Goal: Information Seeking & Learning: Learn about a topic

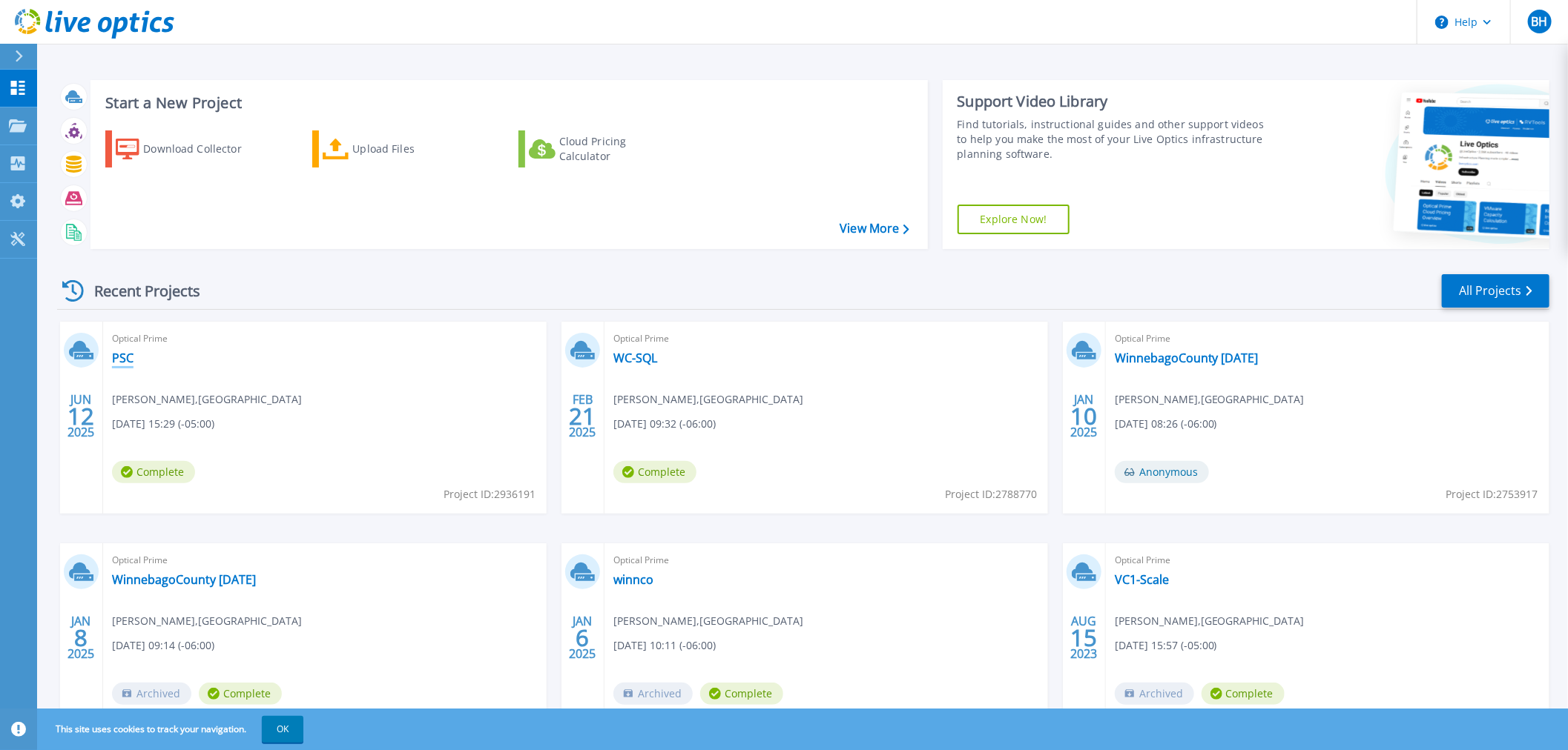
click at [123, 359] on link "PSC" at bounding box center [122, 357] width 22 height 15
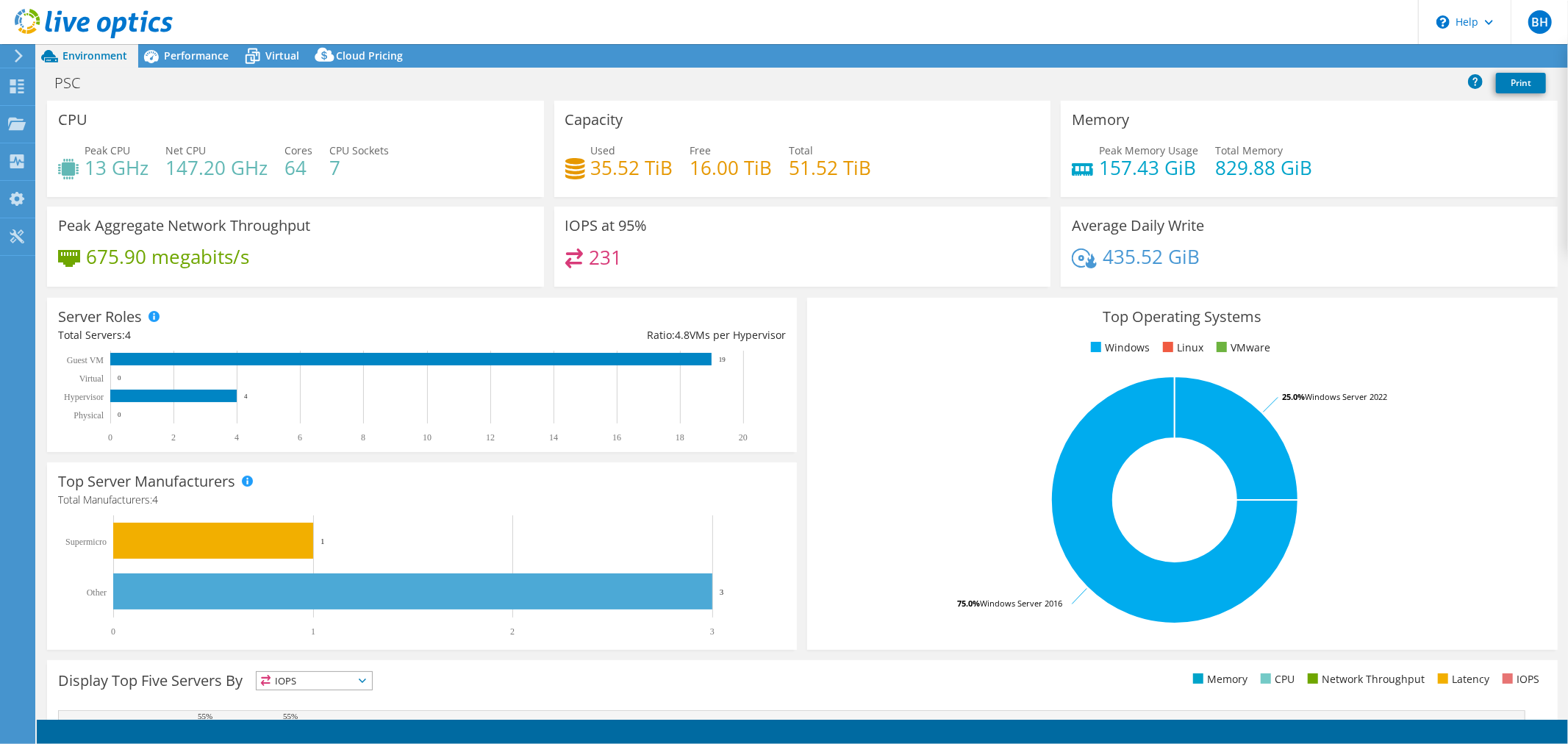
select select "USD"
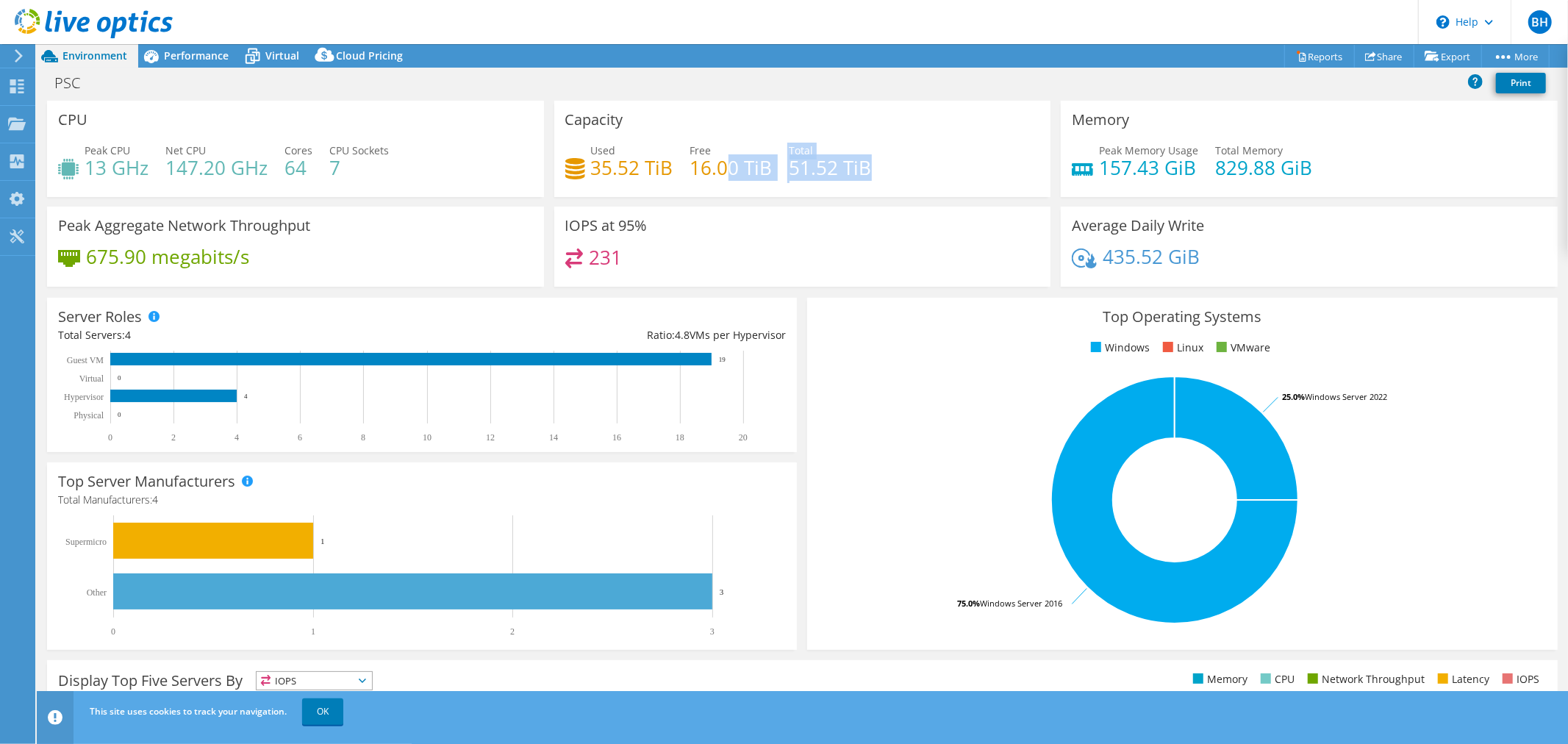
drag, startPoint x: 864, startPoint y: 163, endPoint x: 715, endPoint y: 163, distance: 149.0
click at [715, 163] on div "Used 35.52 TiB Free 16.00 TiB Total 51.52 TiB" at bounding box center [803, 166] width 475 height 48
click at [589, 119] on h3 "Capacity" at bounding box center [594, 119] width 58 height 16
click at [622, 170] on h4 "35.52 TiB" at bounding box center [632, 168] width 82 height 16
click at [65, 83] on div "Dashboard" at bounding box center [69, 86] width 69 height 37
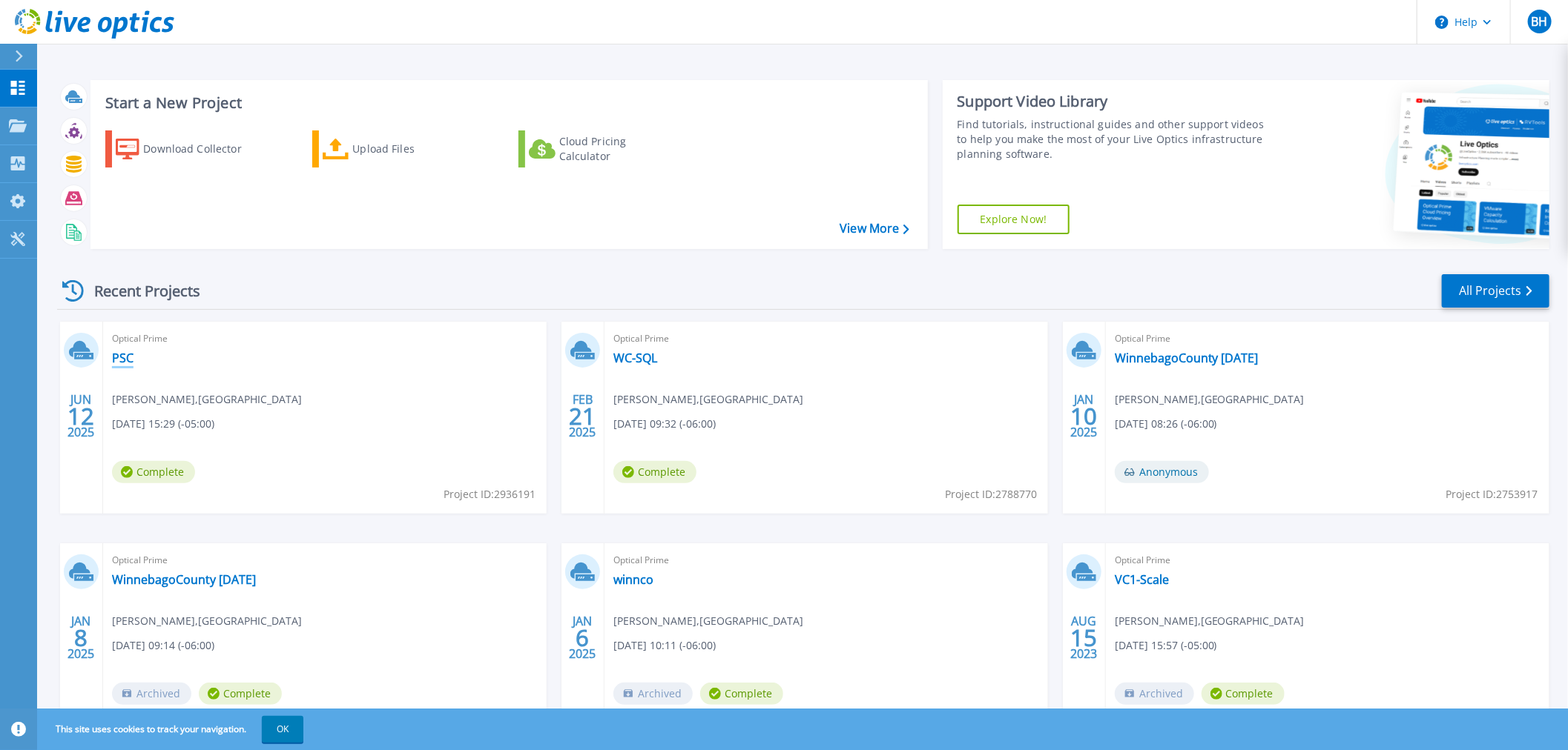
click at [116, 360] on link "PSC" at bounding box center [122, 357] width 22 height 15
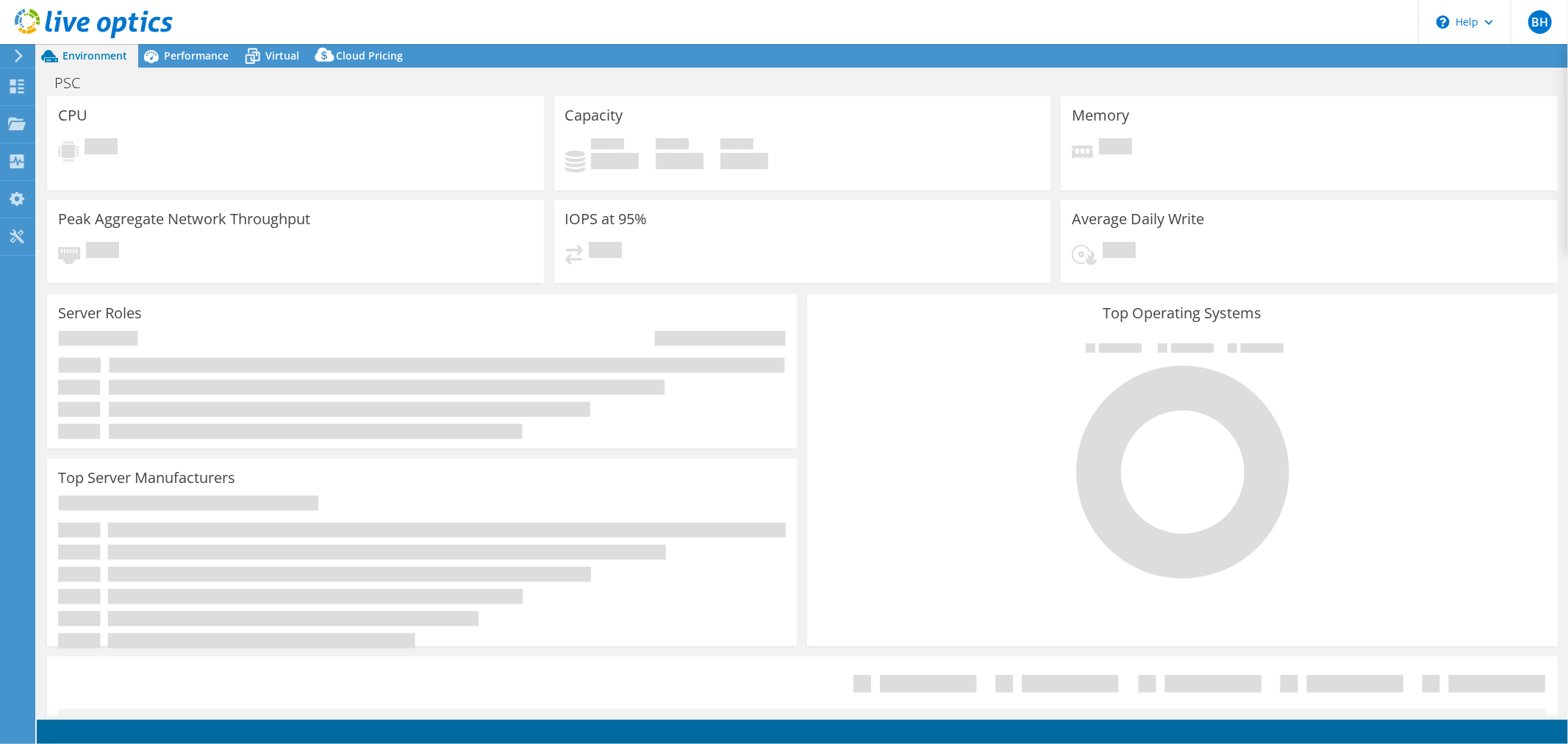
select select "USD"
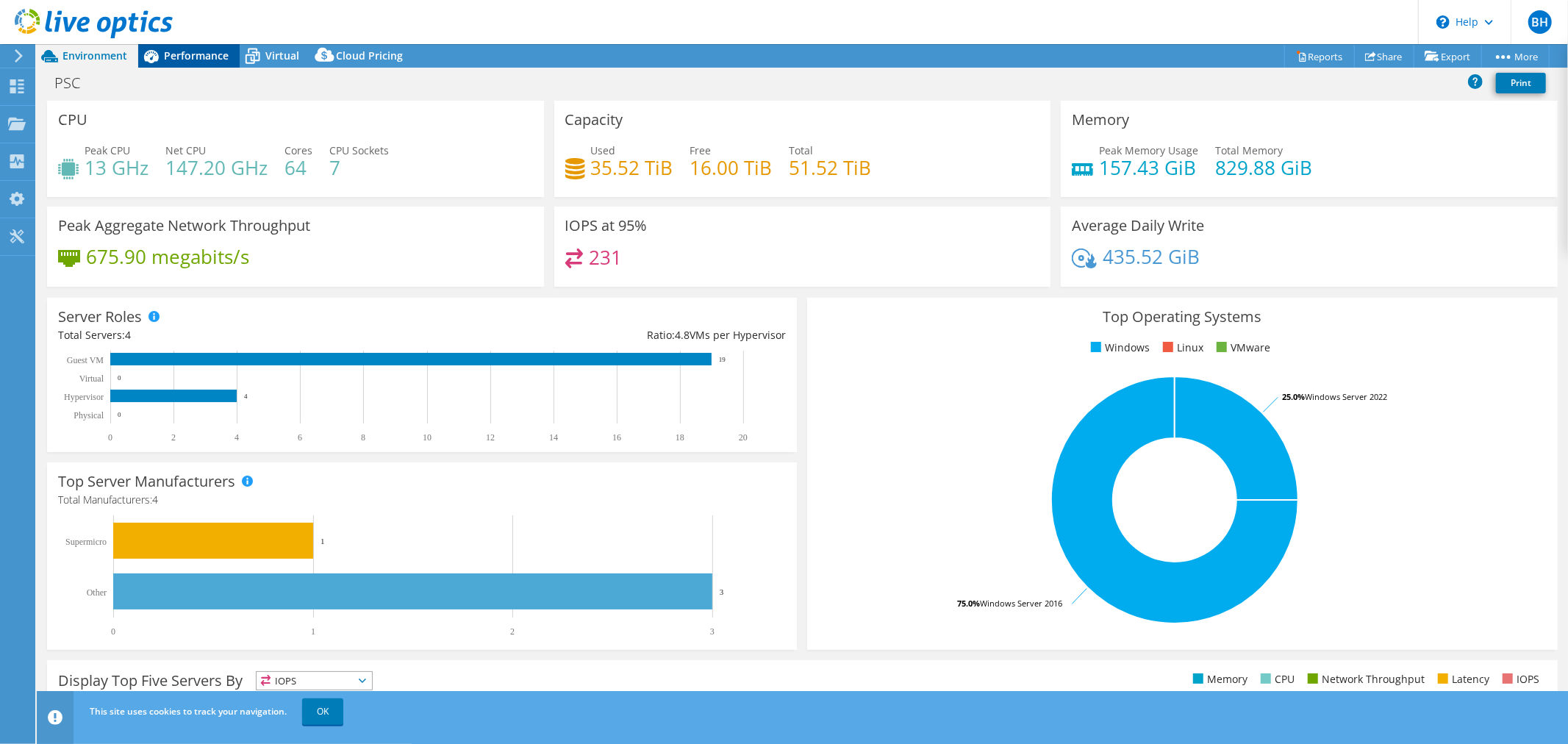
click at [203, 59] on span "Performance" at bounding box center [196, 55] width 65 height 14
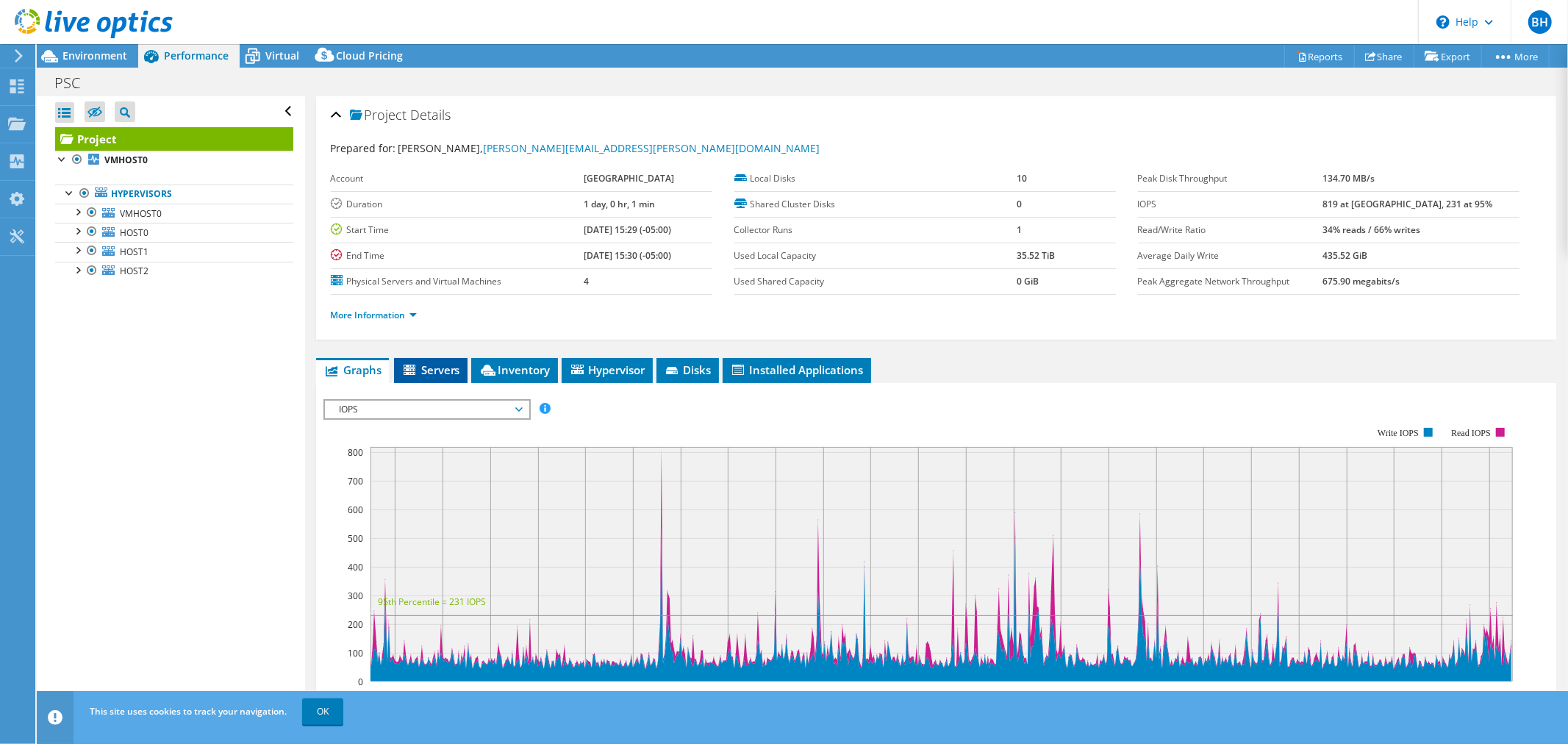
click at [448, 368] on span "Servers" at bounding box center [431, 369] width 59 height 15
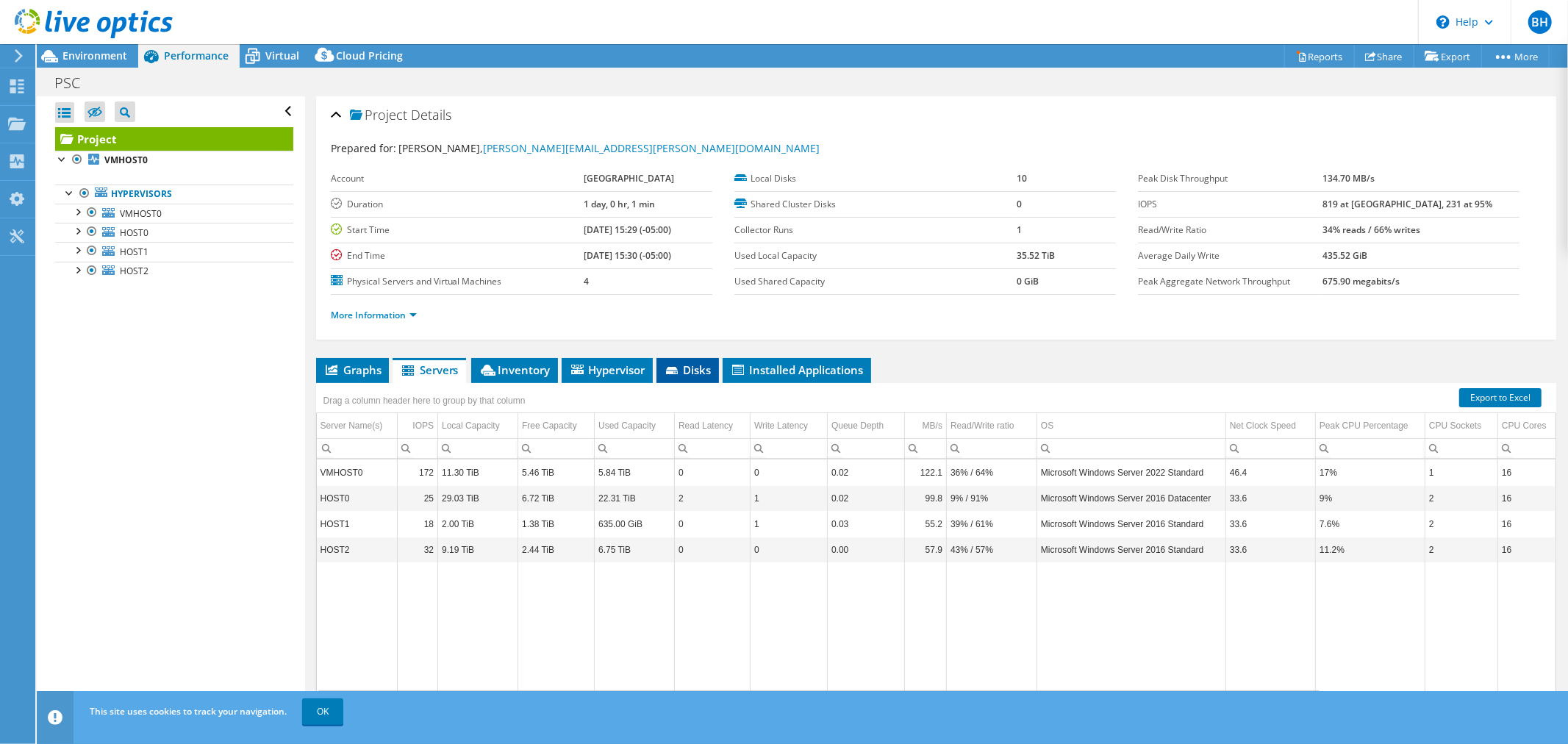
click at [701, 369] on span "Disks" at bounding box center [687, 369] width 48 height 15
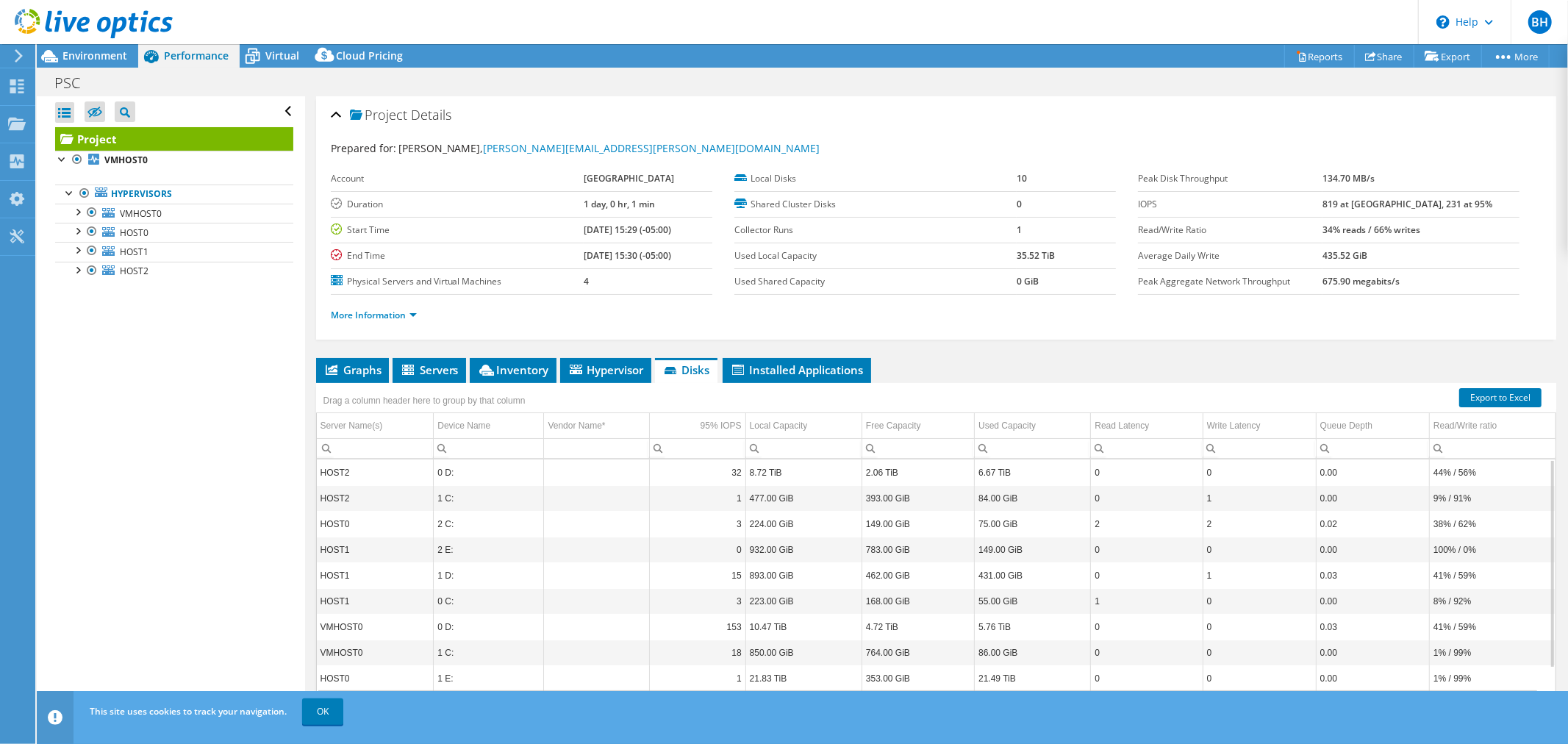
scroll to position [35, 0]
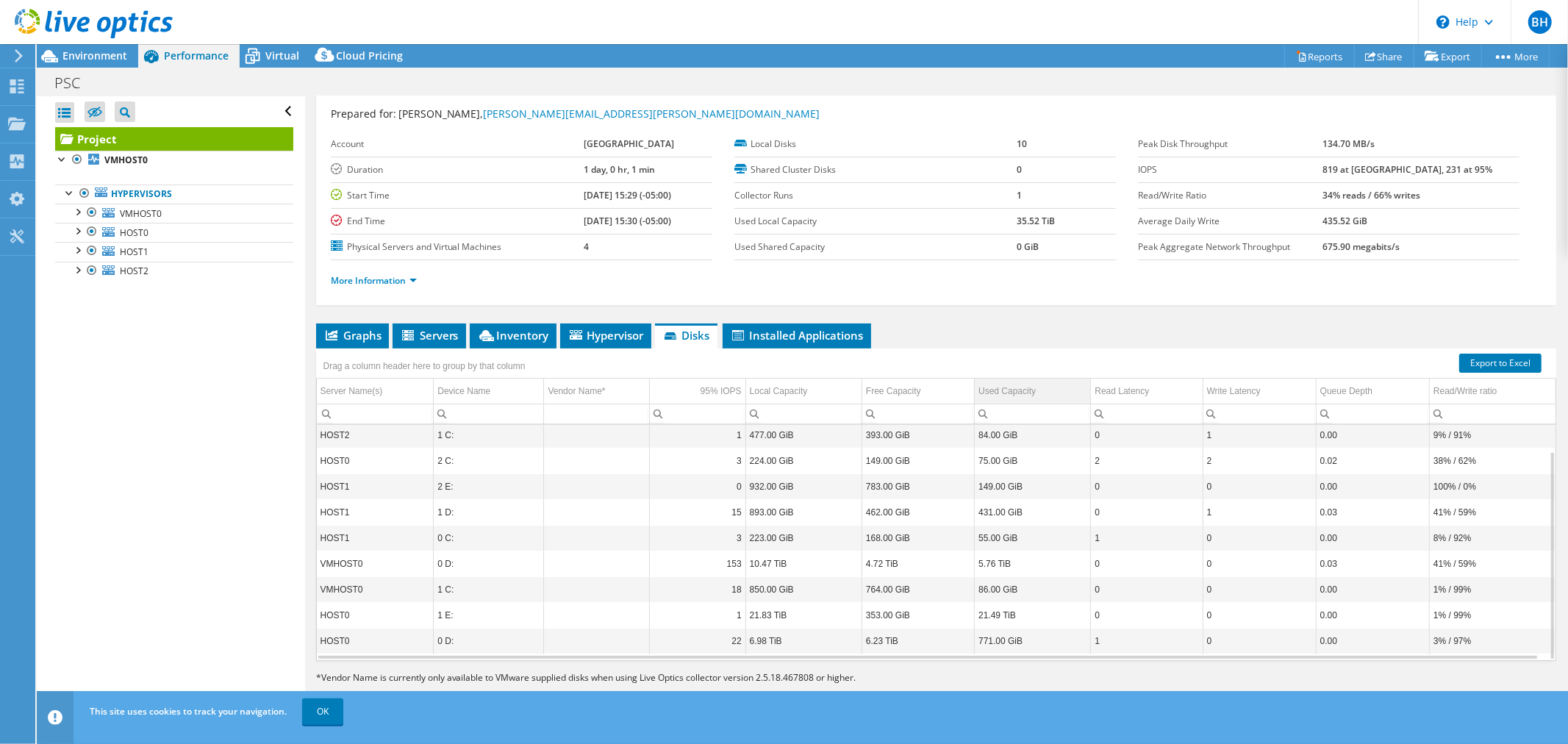
click at [1007, 385] on div "Used Capacity" at bounding box center [1006, 391] width 57 height 17
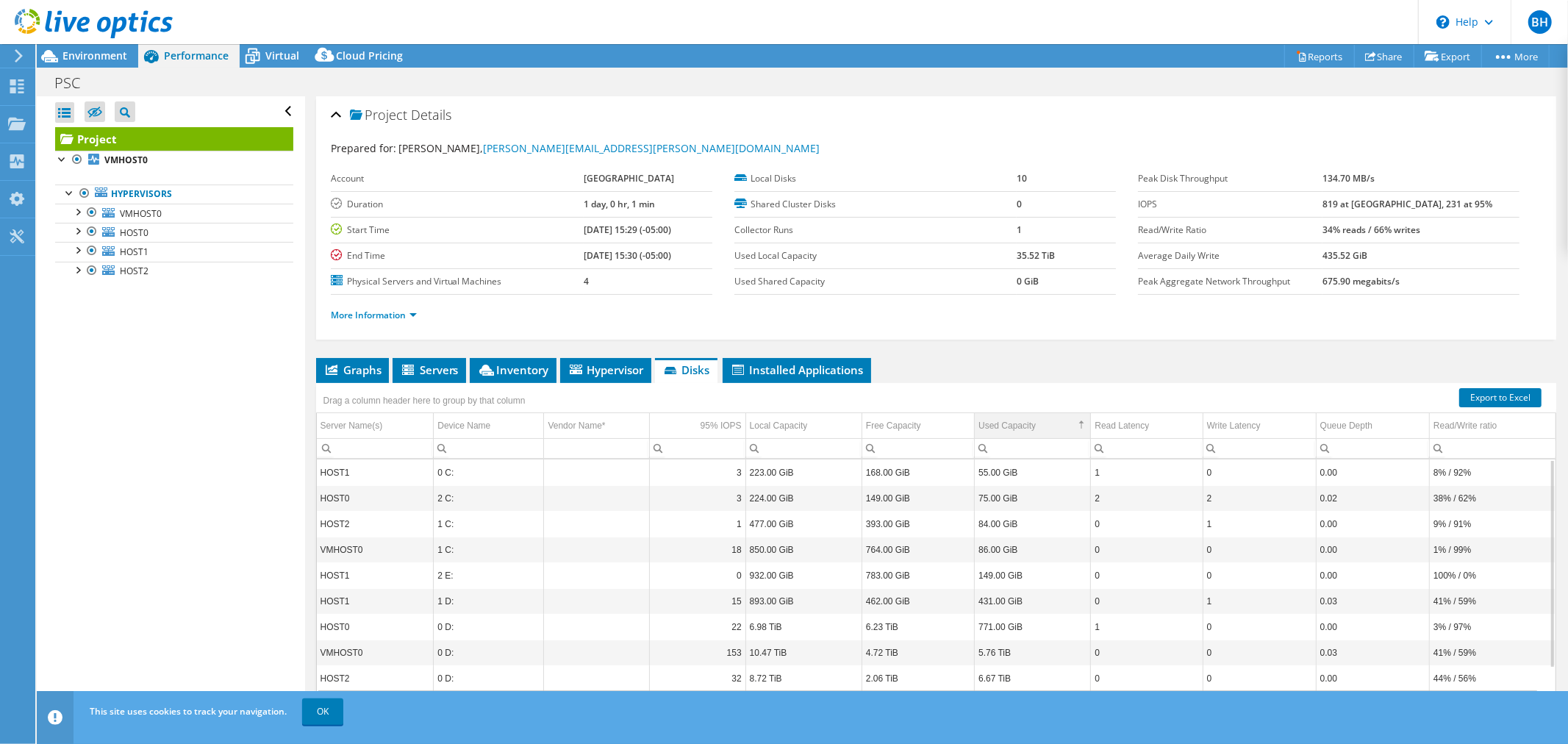
click at [1011, 419] on div "Used Capacity" at bounding box center [1006, 425] width 57 height 17
drag, startPoint x: 224, startPoint y: 340, endPoint x: 215, endPoint y: 327, distance: 15.8
click at [224, 340] on div "Open All Close All Hide Excluded Nodes Project Tree Filter" at bounding box center [171, 405] width 268 height 619
click at [121, 232] on span "HOST0" at bounding box center [134, 232] width 29 height 12
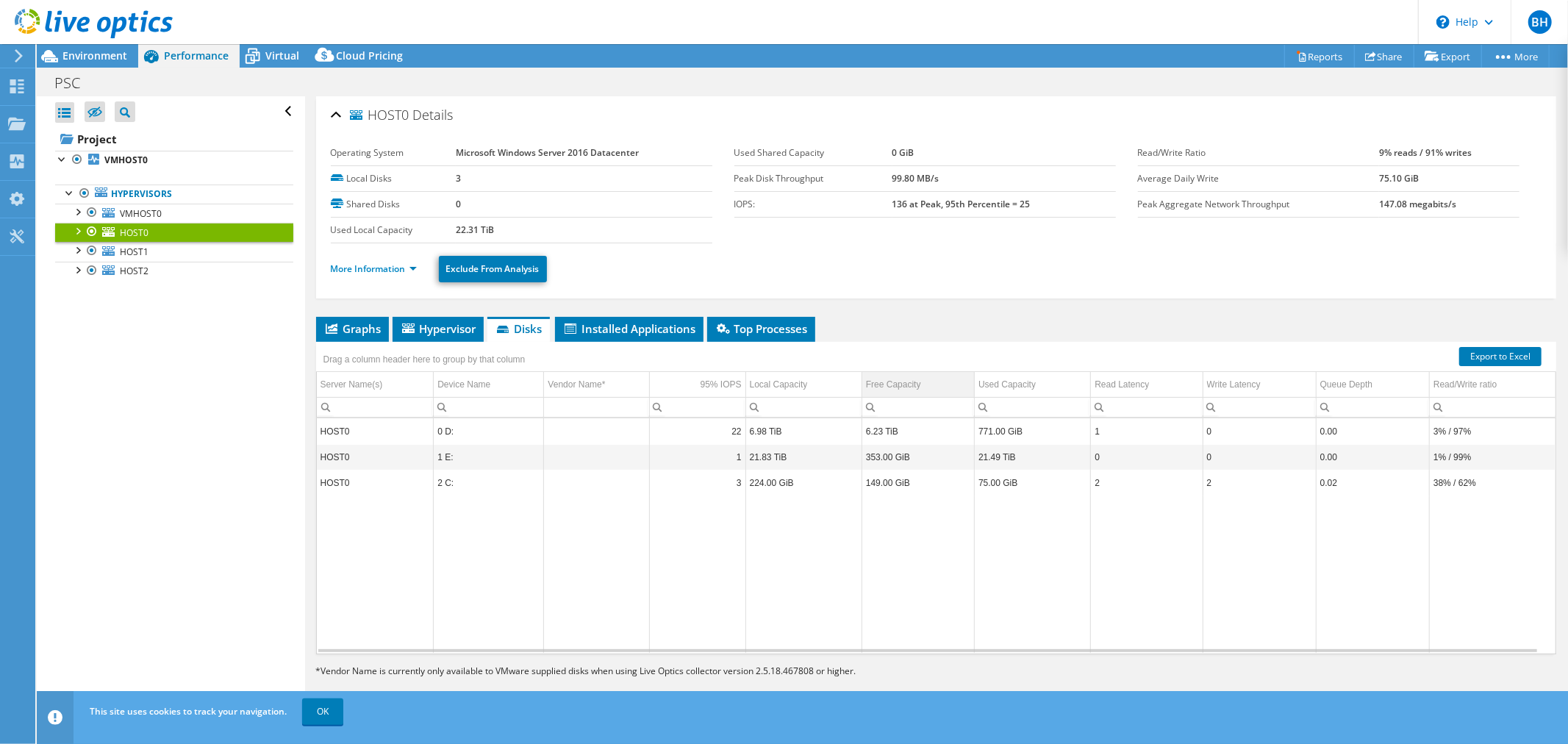
click at [906, 385] on div "Free Capacity" at bounding box center [893, 385] width 55 height 17
click at [136, 253] on span "HOST1" at bounding box center [134, 251] width 29 height 12
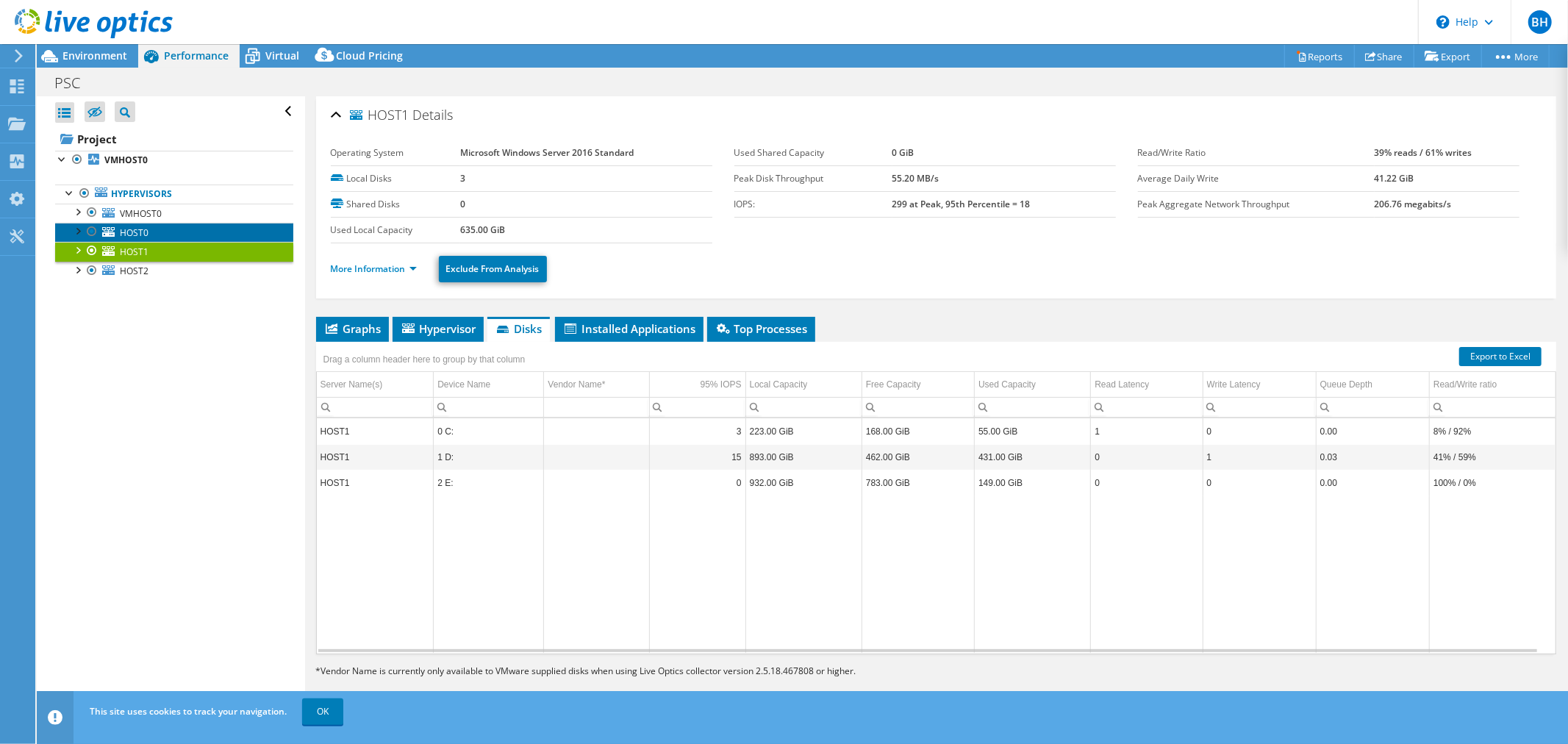
click at [123, 239] on link "HOST0" at bounding box center [175, 232] width 238 height 19
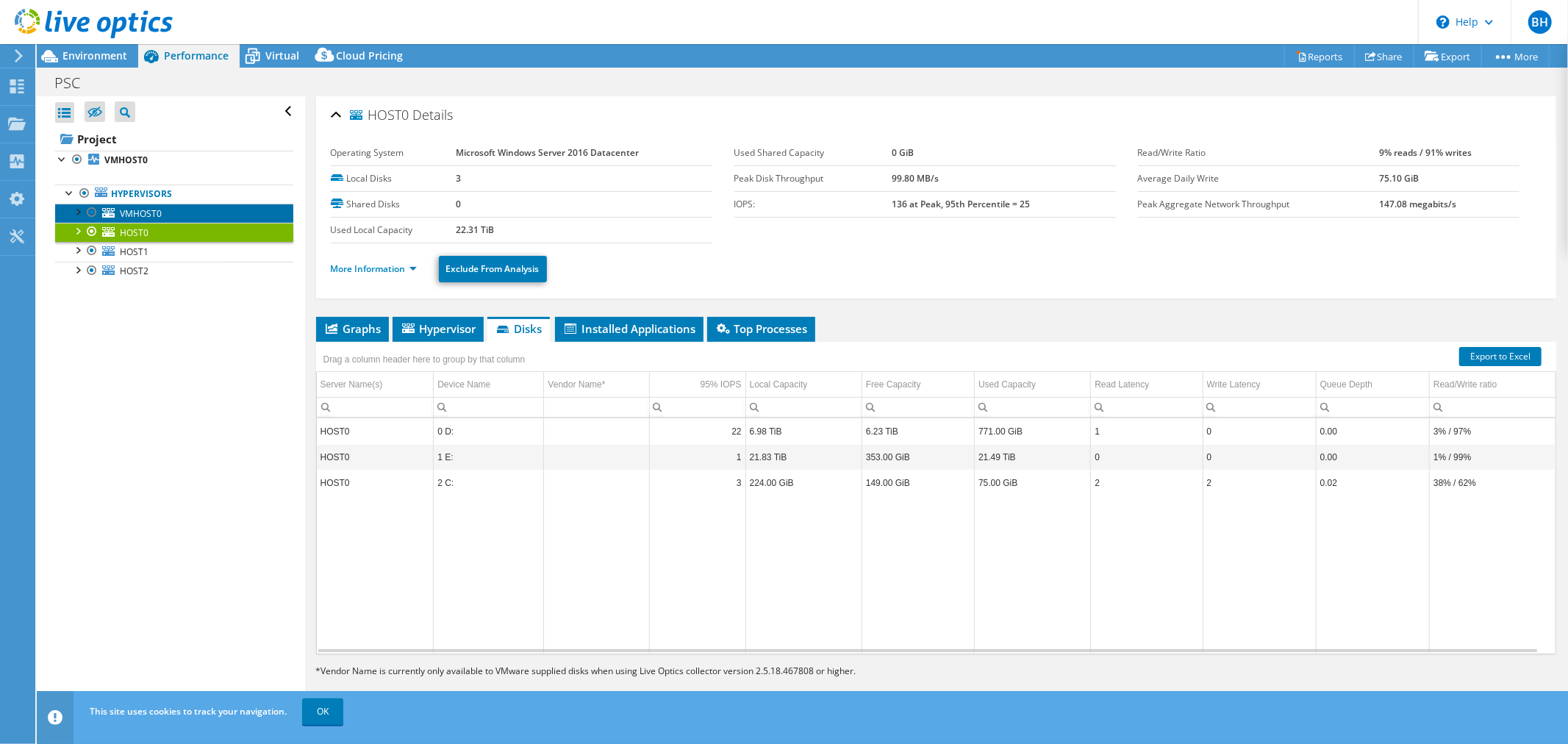
click at [150, 208] on span "VMHOST0" at bounding box center [141, 213] width 41 height 12
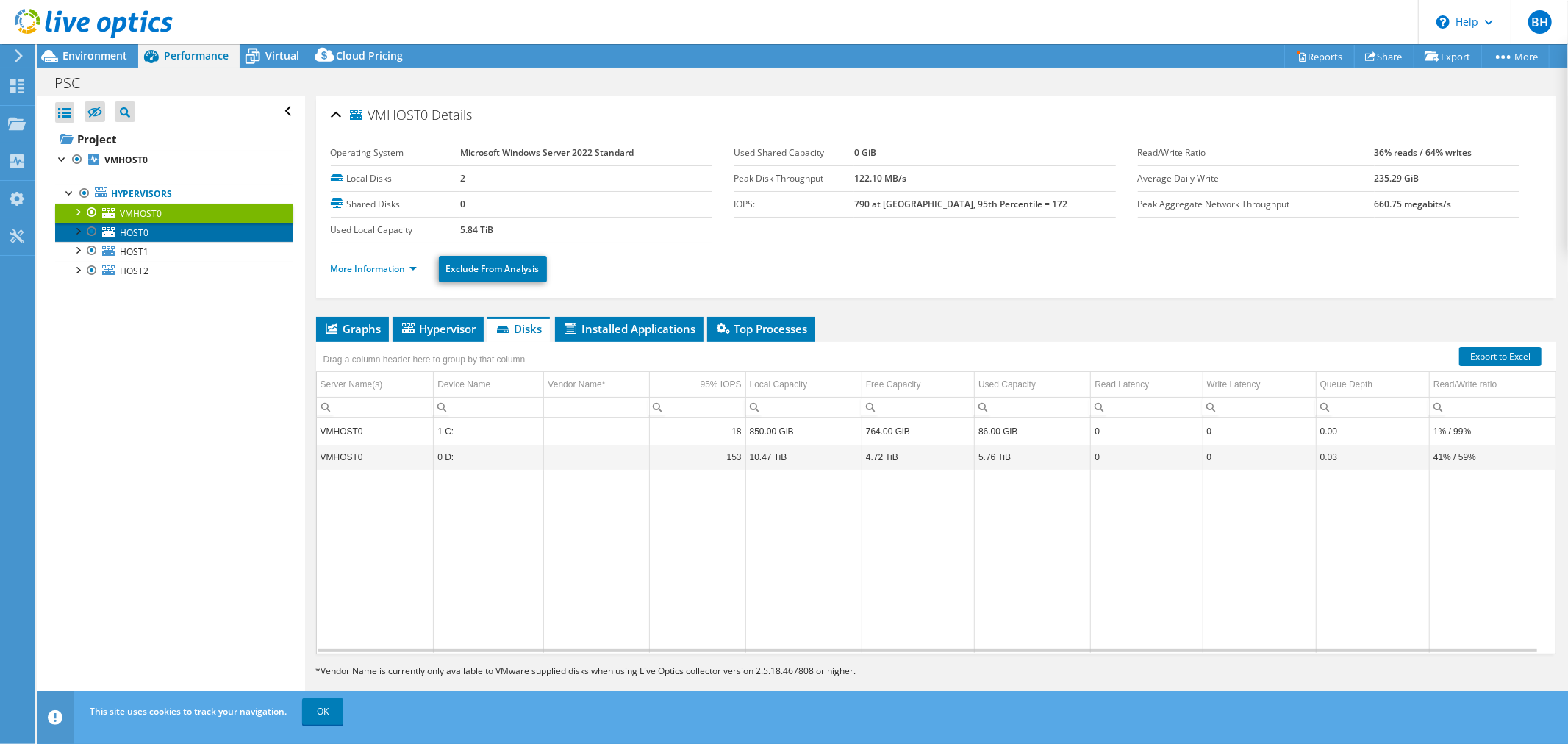
click at [138, 238] on span "HOST0" at bounding box center [134, 232] width 29 height 12
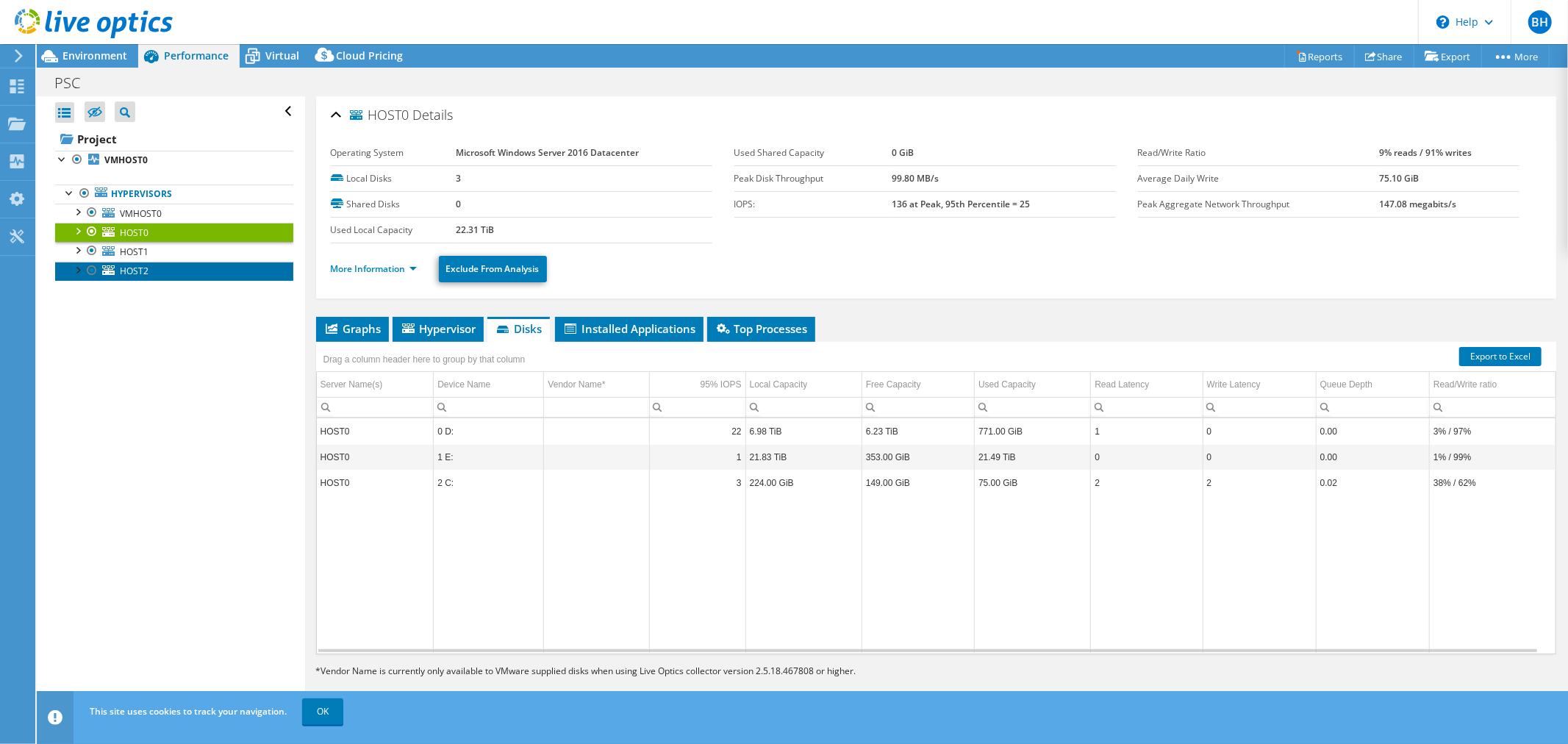
click at [133, 262] on link "HOST2" at bounding box center [175, 271] width 238 height 19
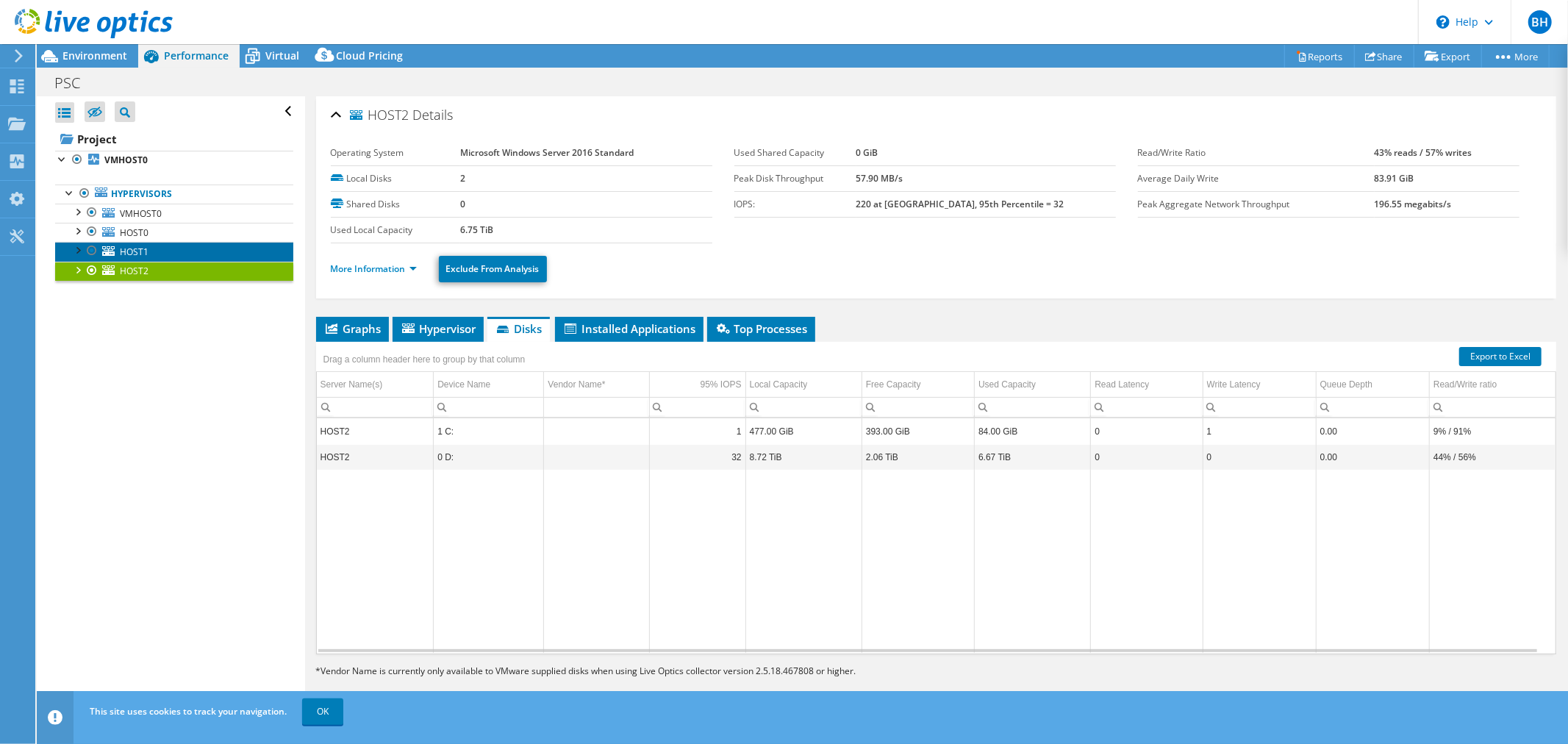
click at [170, 247] on link "HOST1" at bounding box center [175, 251] width 238 height 19
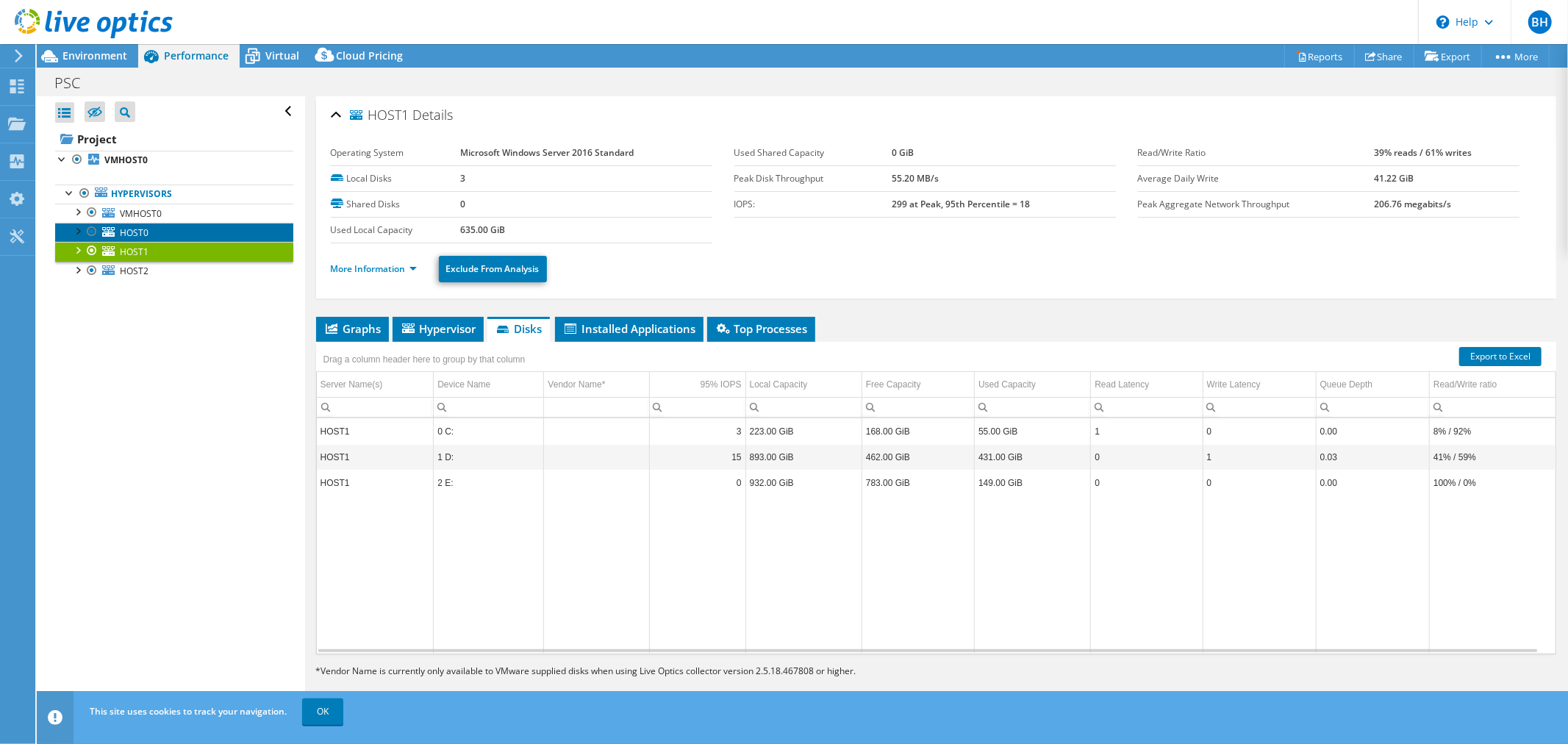
click at [173, 229] on link "HOST0" at bounding box center [175, 232] width 238 height 19
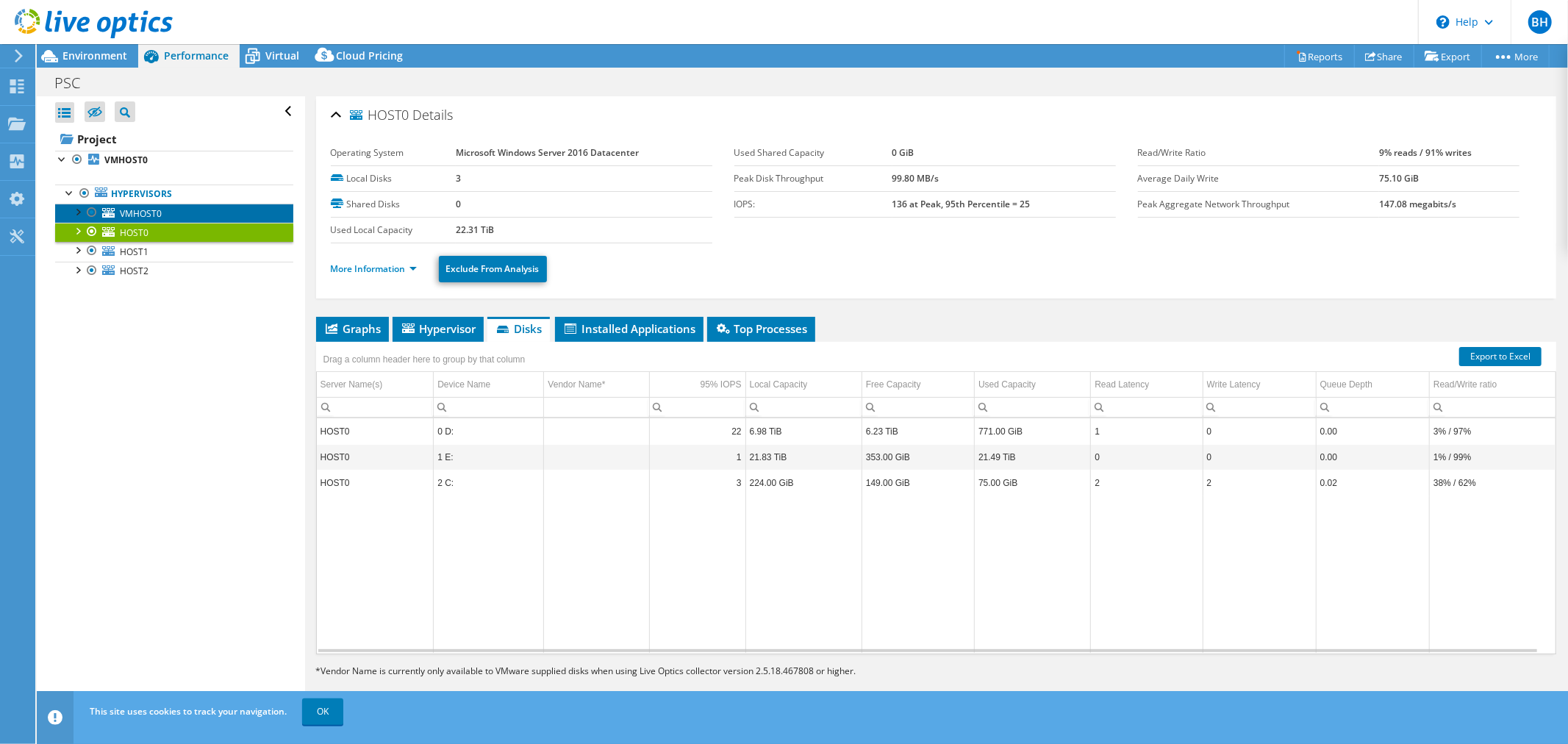
click at [187, 218] on link "VMHOST0" at bounding box center [175, 213] width 238 height 19
